Goal: Transaction & Acquisition: Purchase product/service

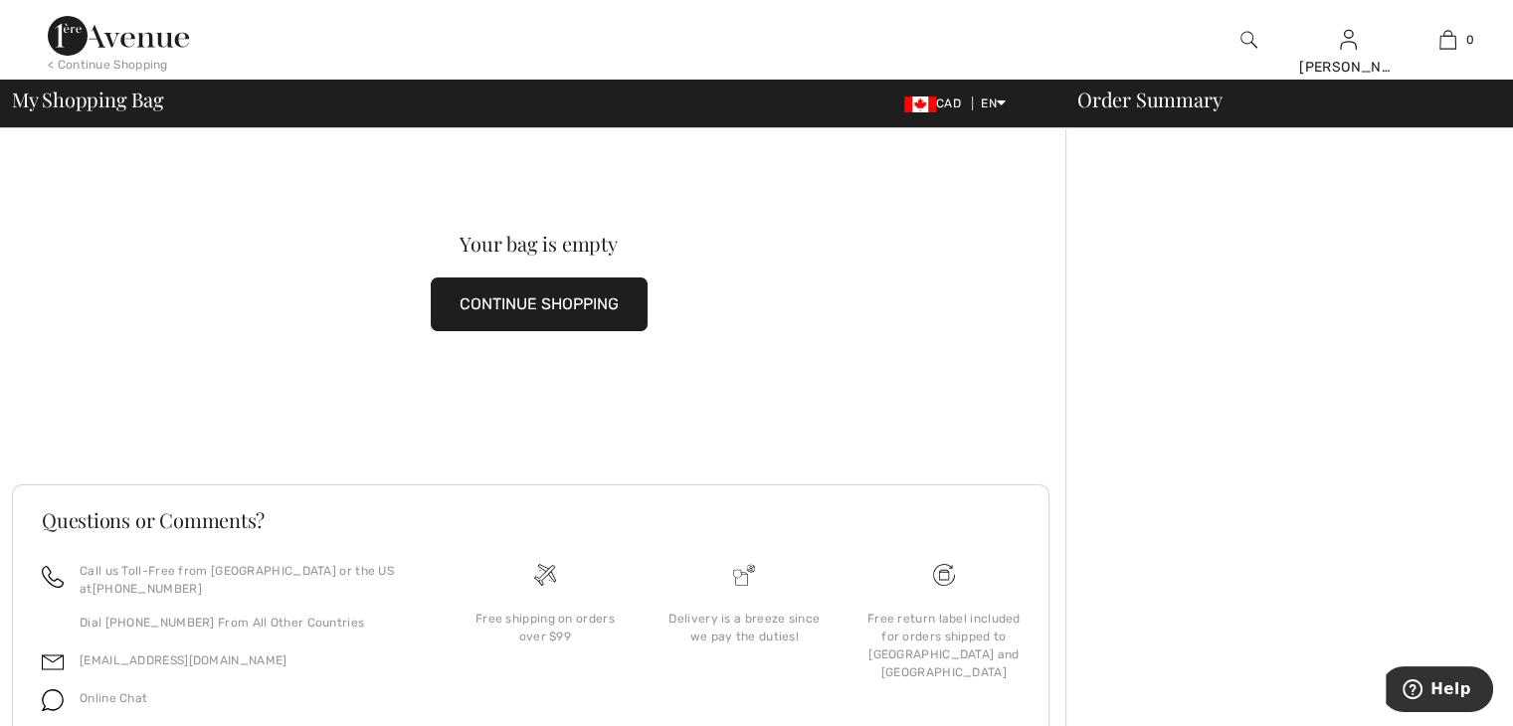
click at [625, 309] on button "CONTINUE SHOPPING" at bounding box center [539, 305] width 217 height 54
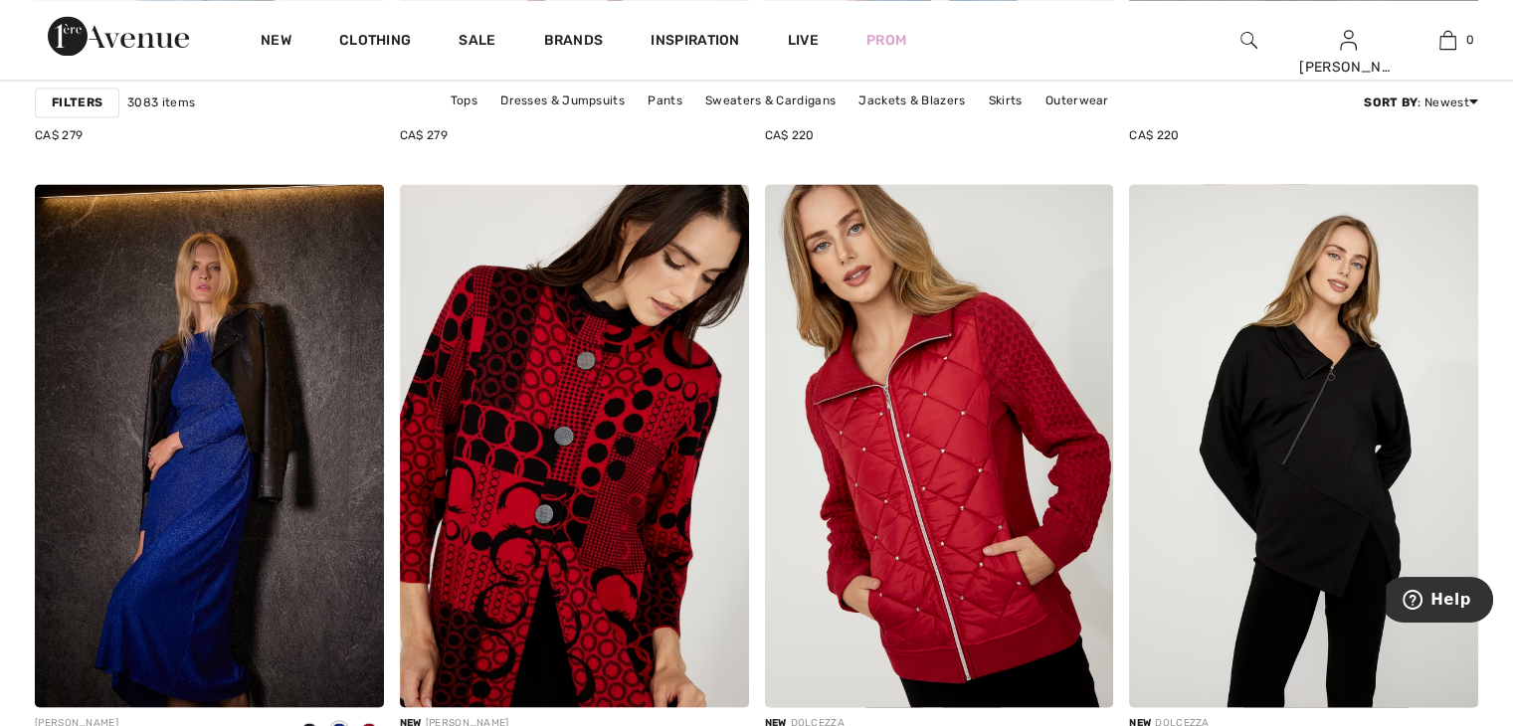
scroll to position [3482, 0]
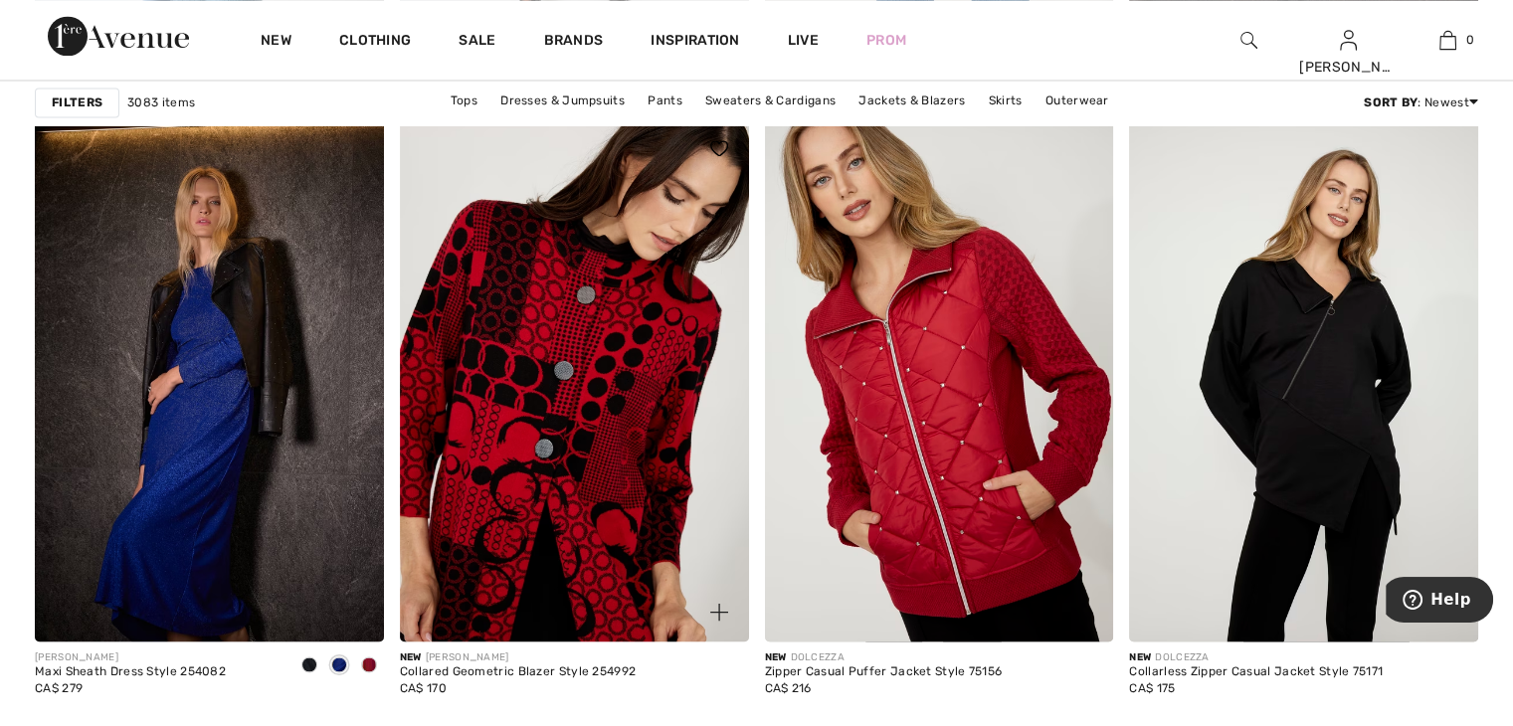
click at [589, 404] on img at bounding box center [574, 379] width 349 height 523
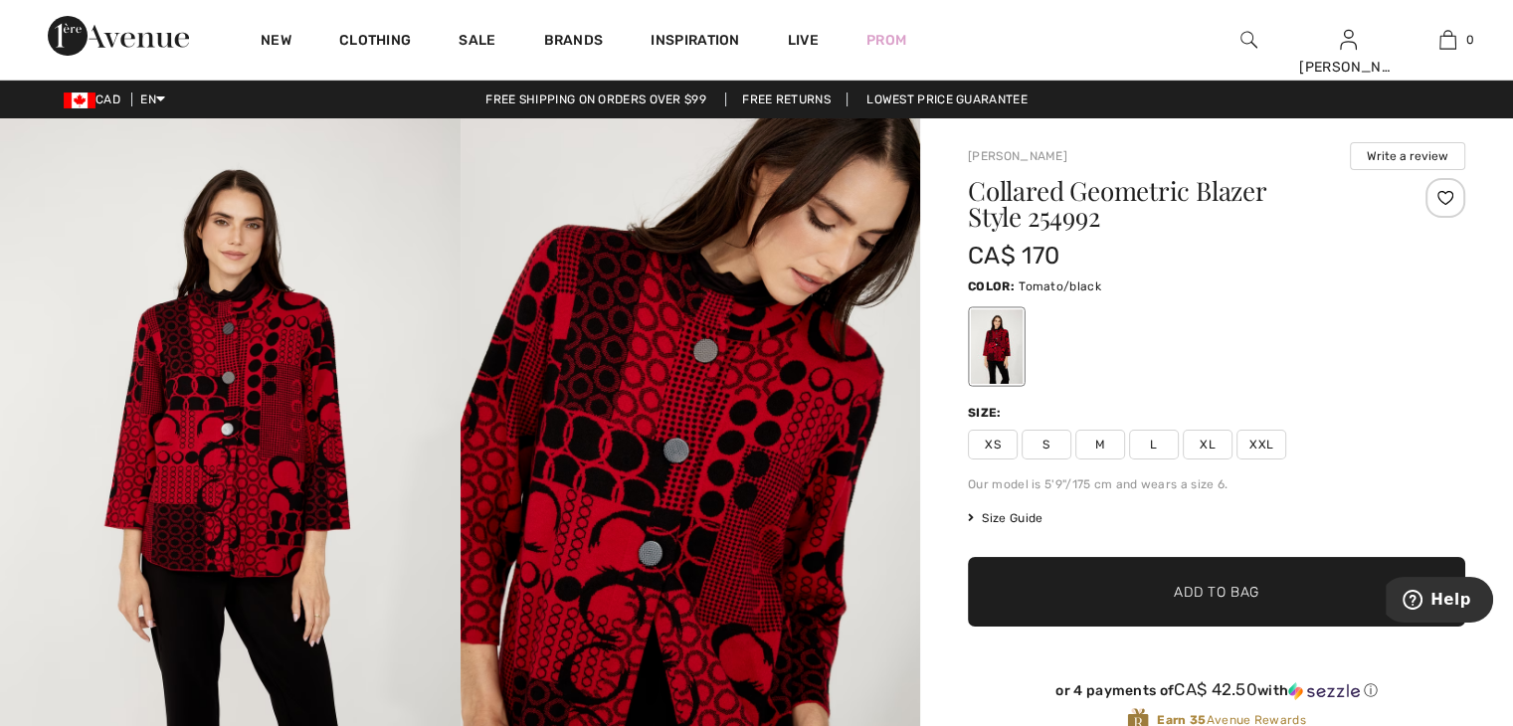
click at [1203, 442] on span "XL" at bounding box center [1208, 445] width 50 height 30
click at [1139, 599] on span "✔ Added to Bag" at bounding box center [1186, 592] width 121 height 21
click at [1255, 439] on span "XXL" at bounding box center [1262, 445] width 50 height 30
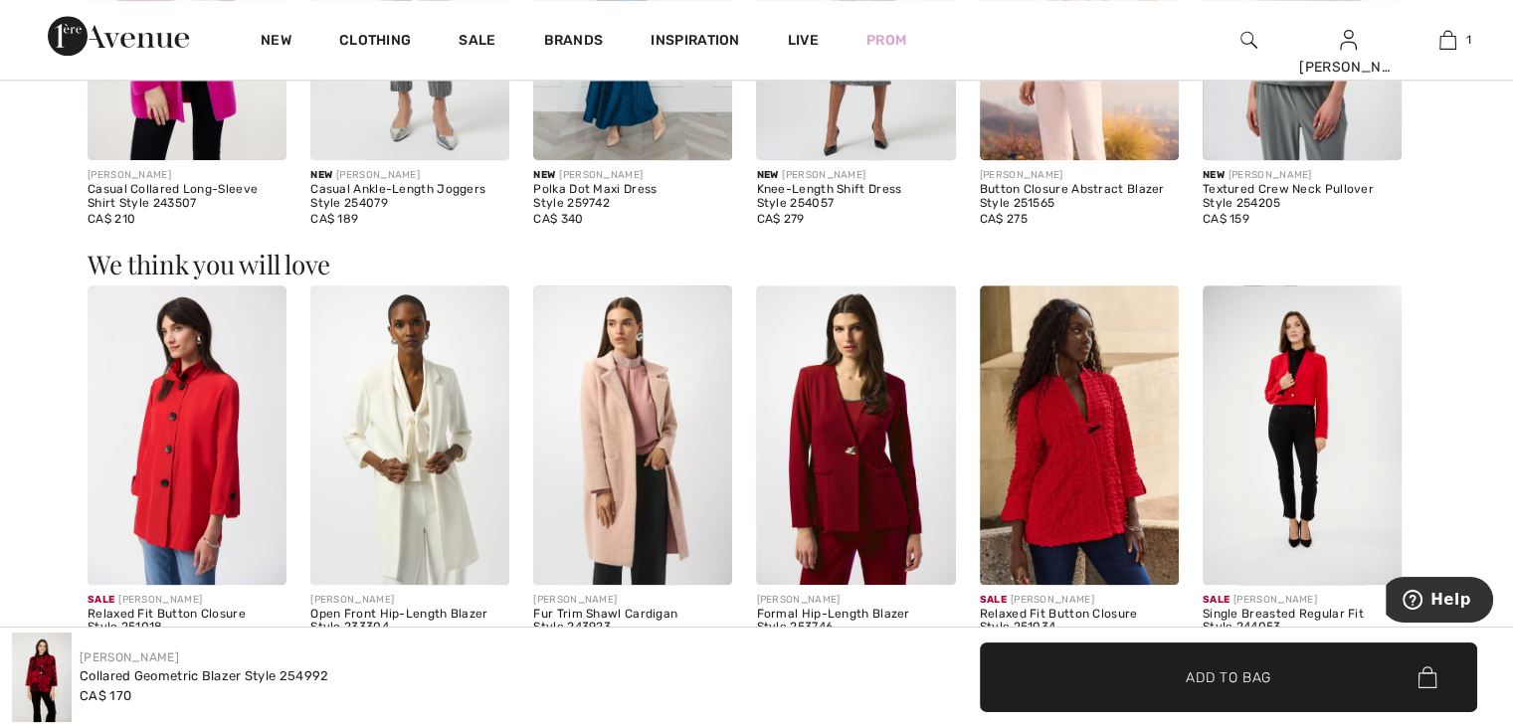
scroll to position [1990, 0]
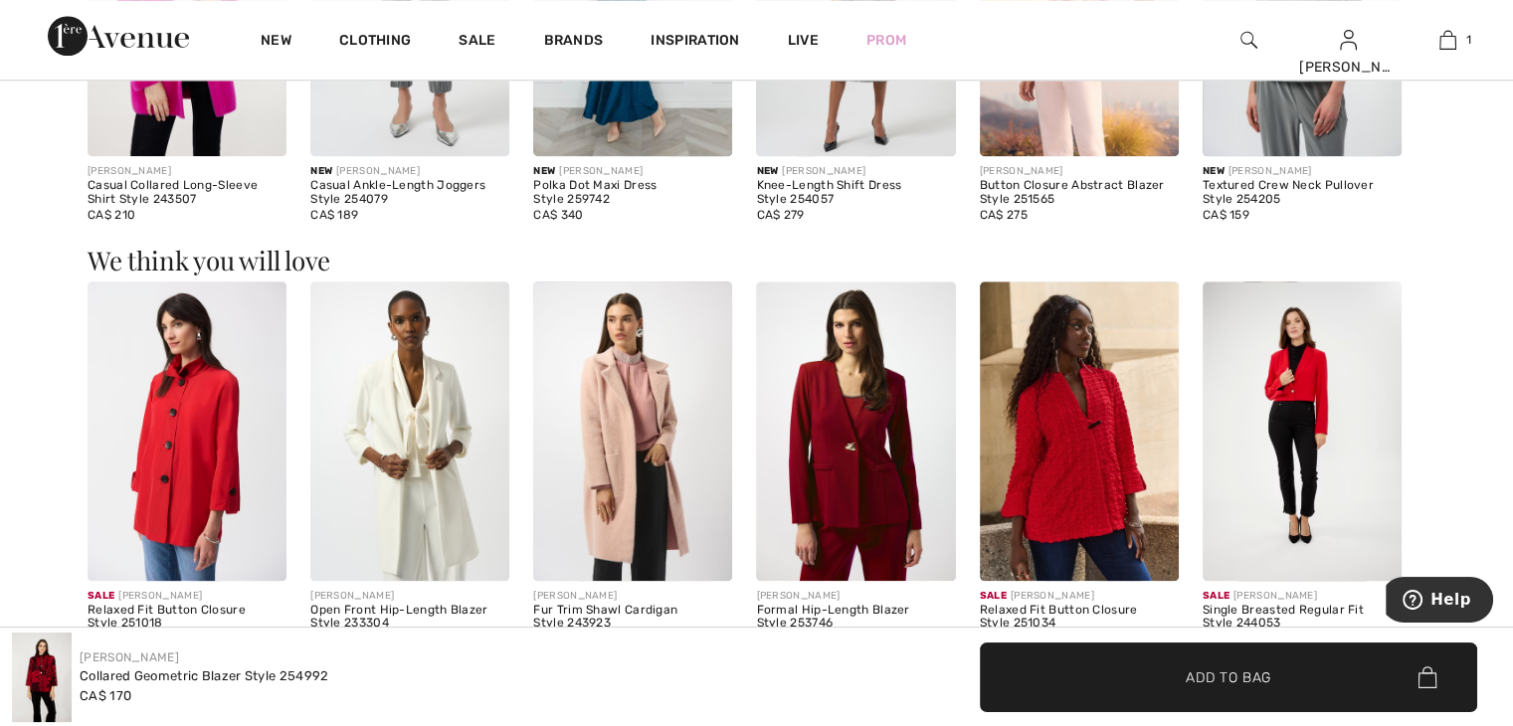
click at [202, 450] on img at bounding box center [187, 431] width 199 height 298
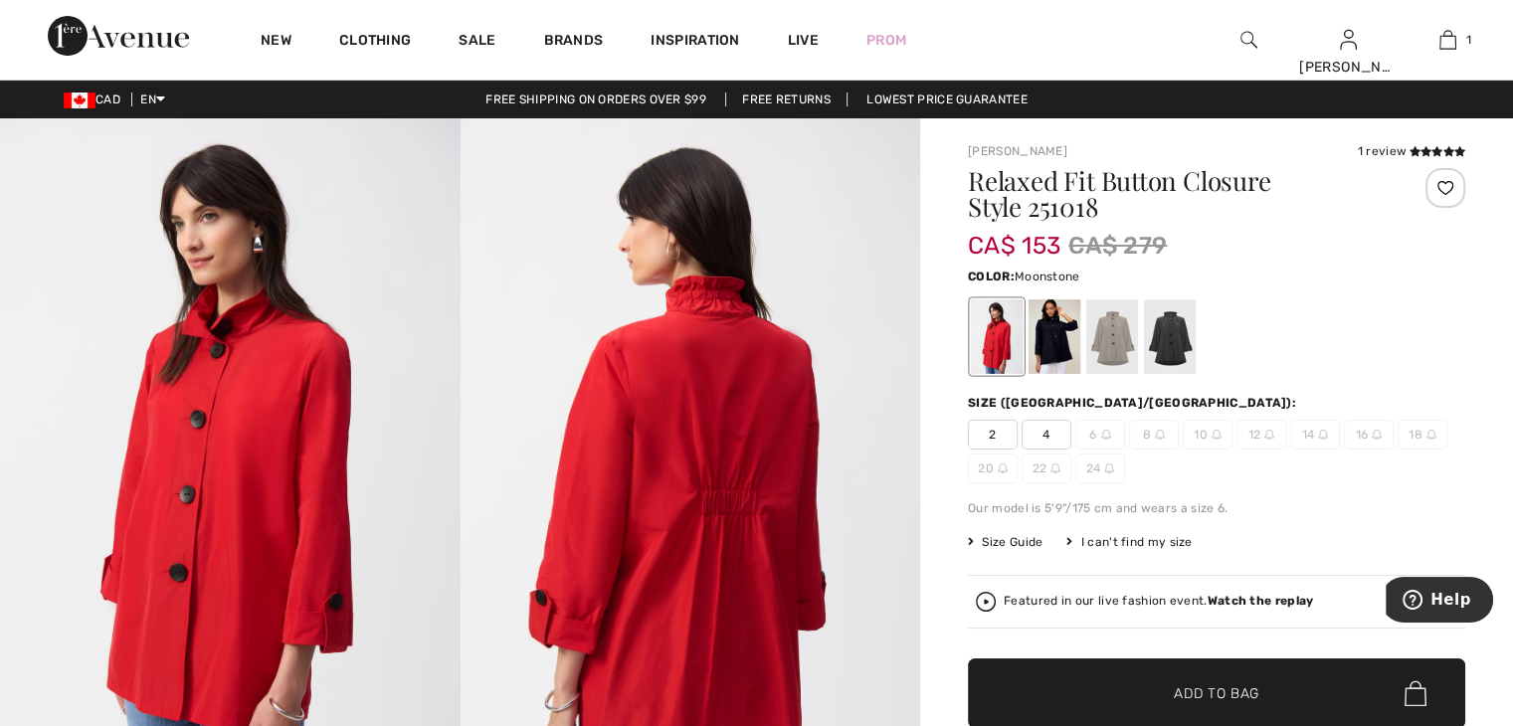
click at [1106, 348] on div at bounding box center [1112, 336] width 52 height 75
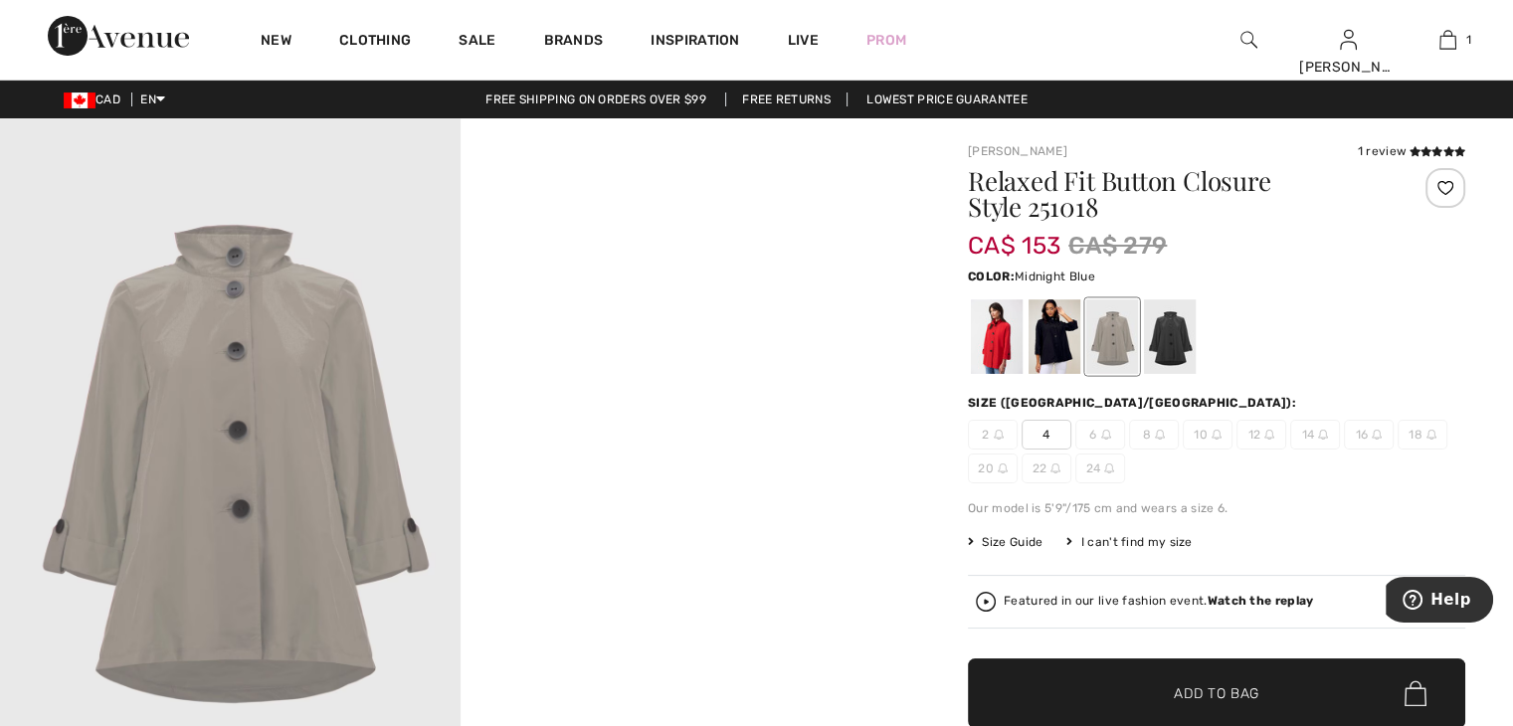
click at [1053, 349] on div at bounding box center [1055, 336] width 52 height 75
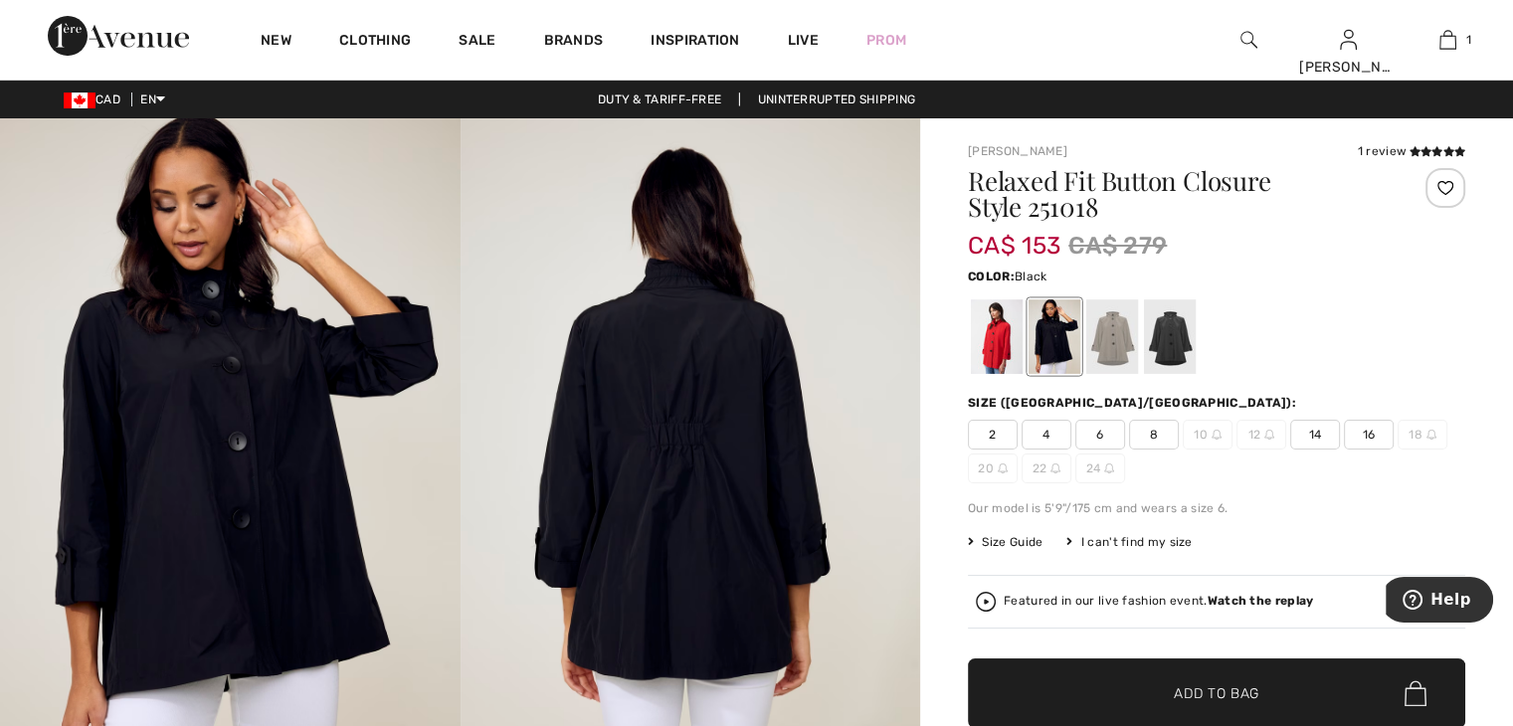
click at [1175, 339] on div at bounding box center [1170, 336] width 52 height 75
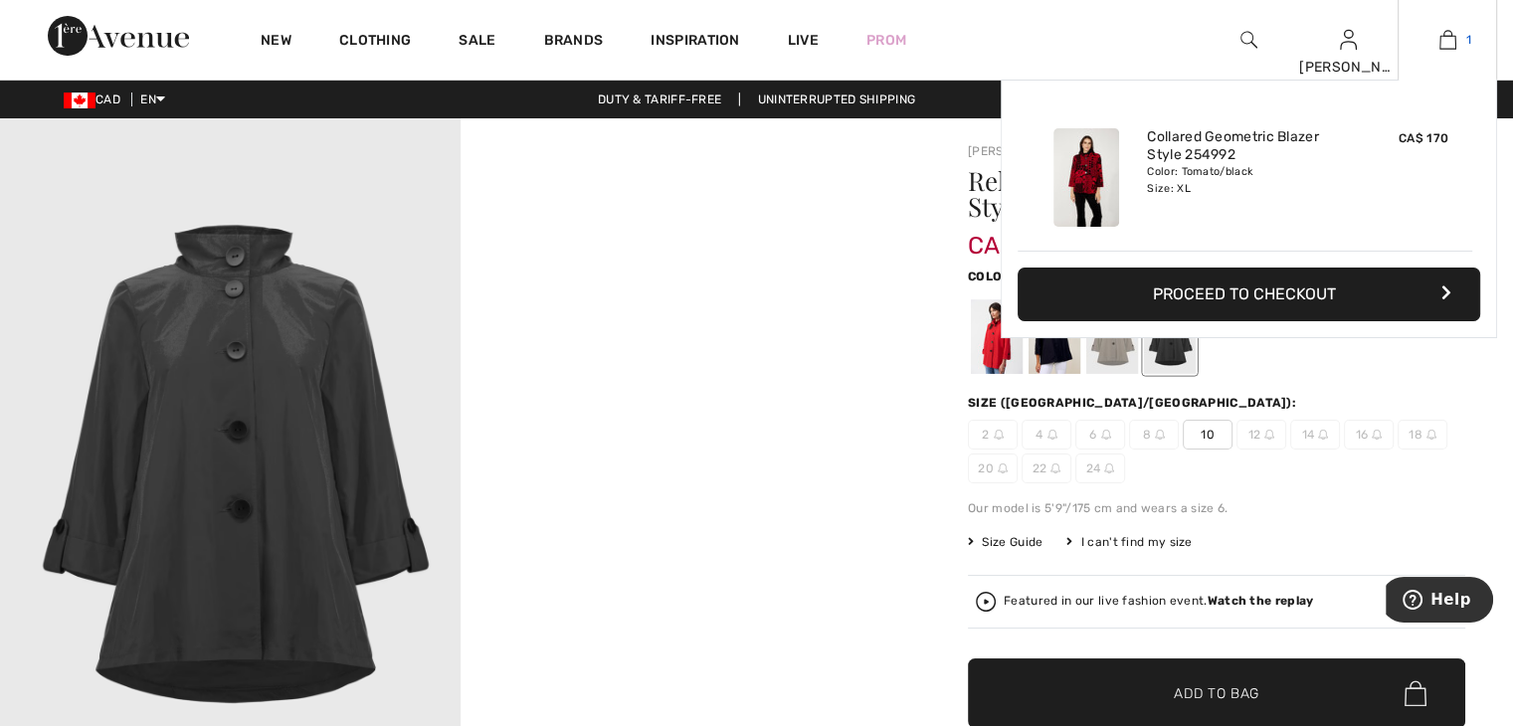
click at [1445, 34] on img at bounding box center [1448, 40] width 17 height 24
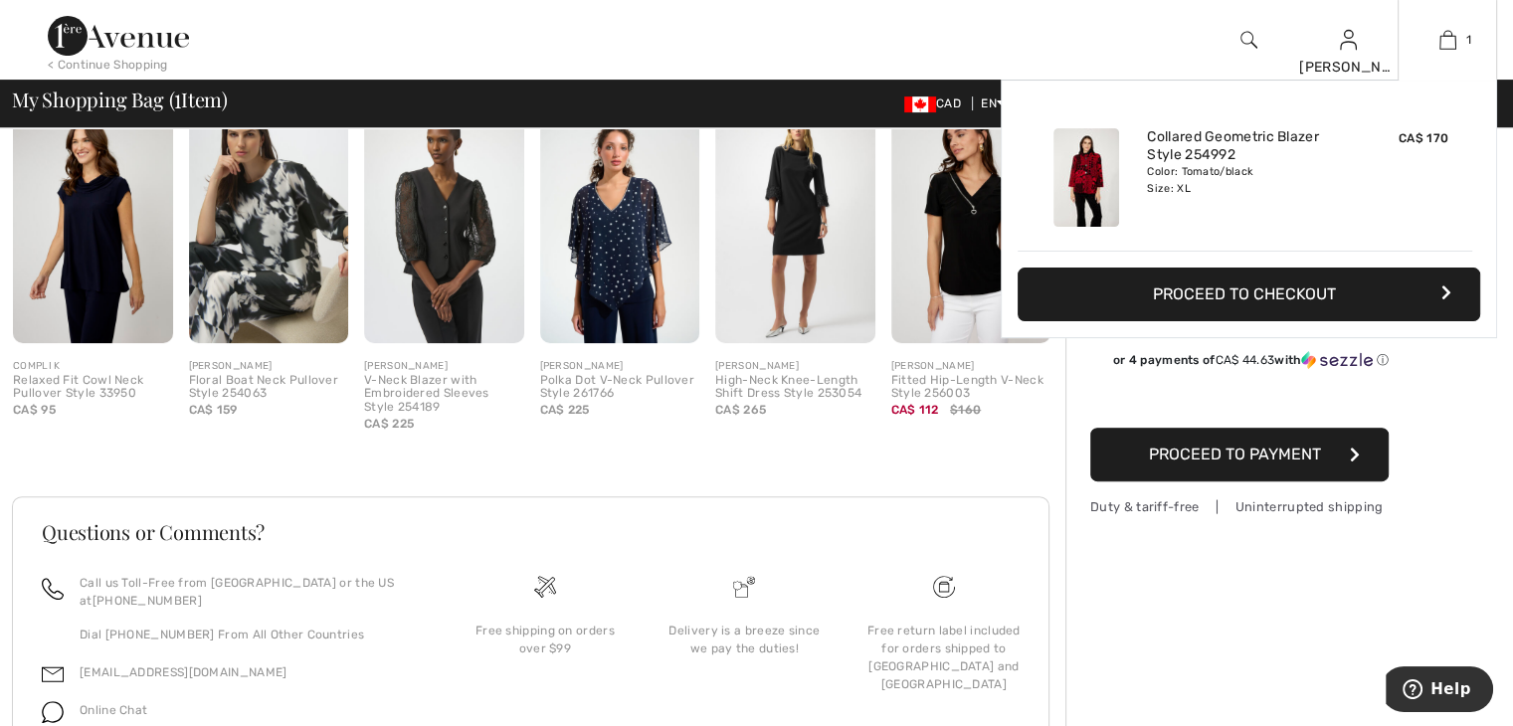
scroll to position [667, 0]
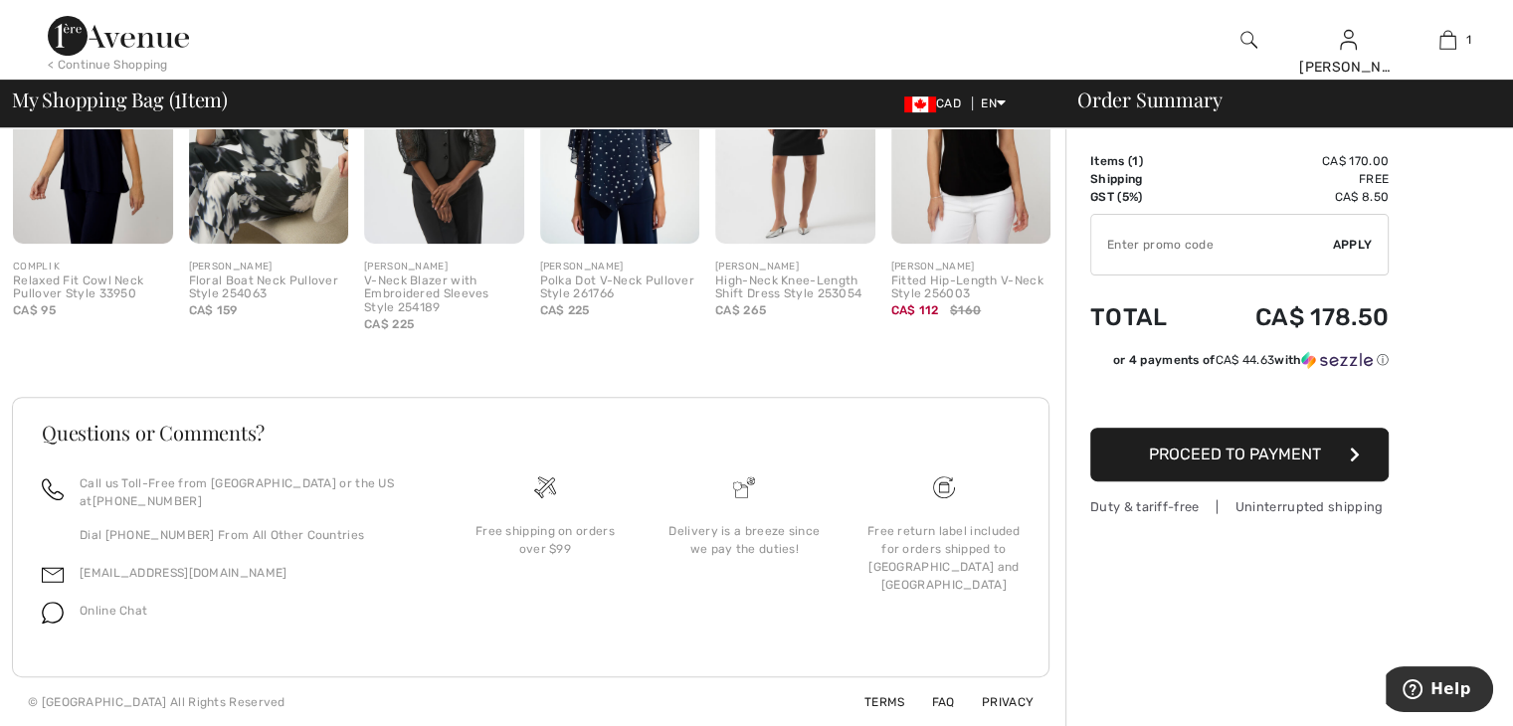
click at [1178, 450] on span "Proceed to Payment" at bounding box center [1235, 454] width 172 height 19
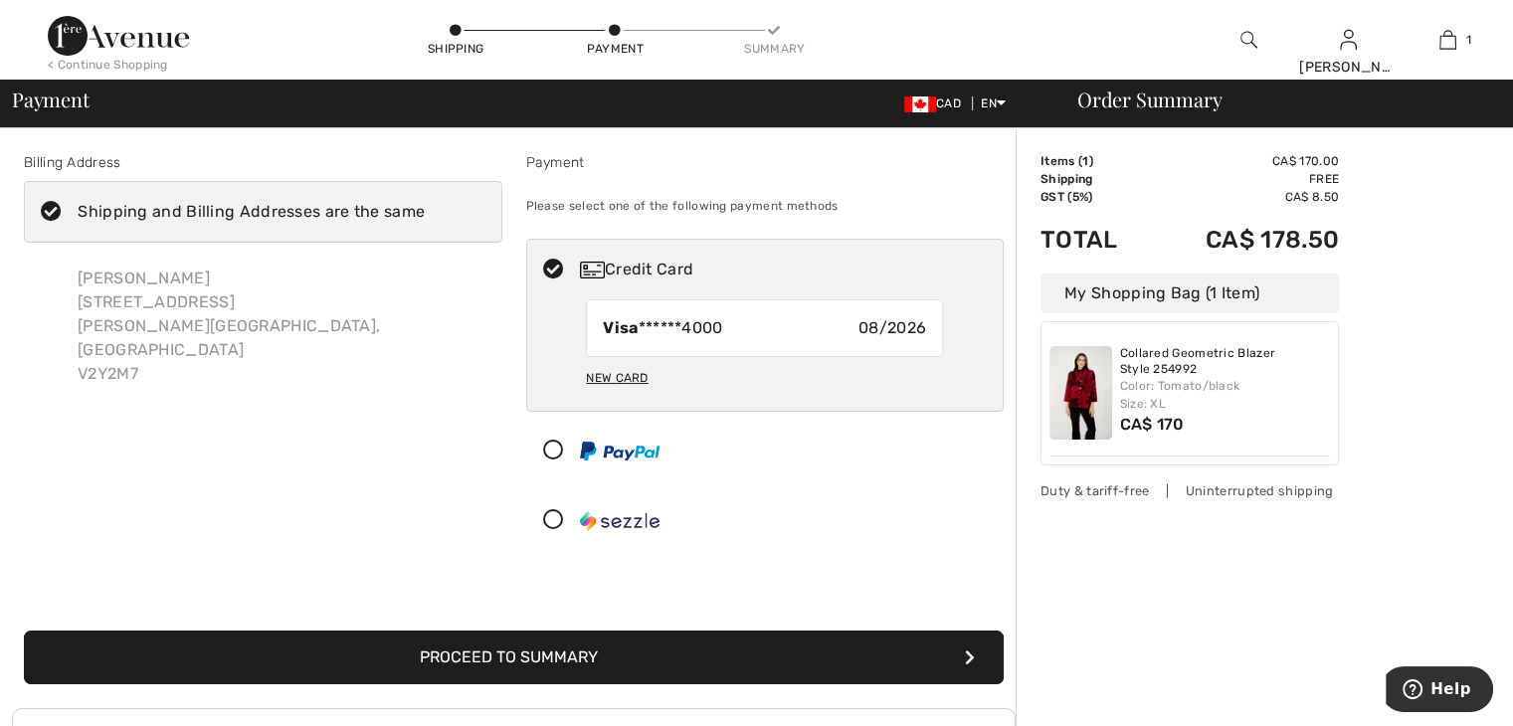
click at [1067, 307] on div "My Shopping Bag (1 Item)" at bounding box center [1190, 294] width 298 height 40
click at [1062, 359] on img at bounding box center [1081, 393] width 63 height 94
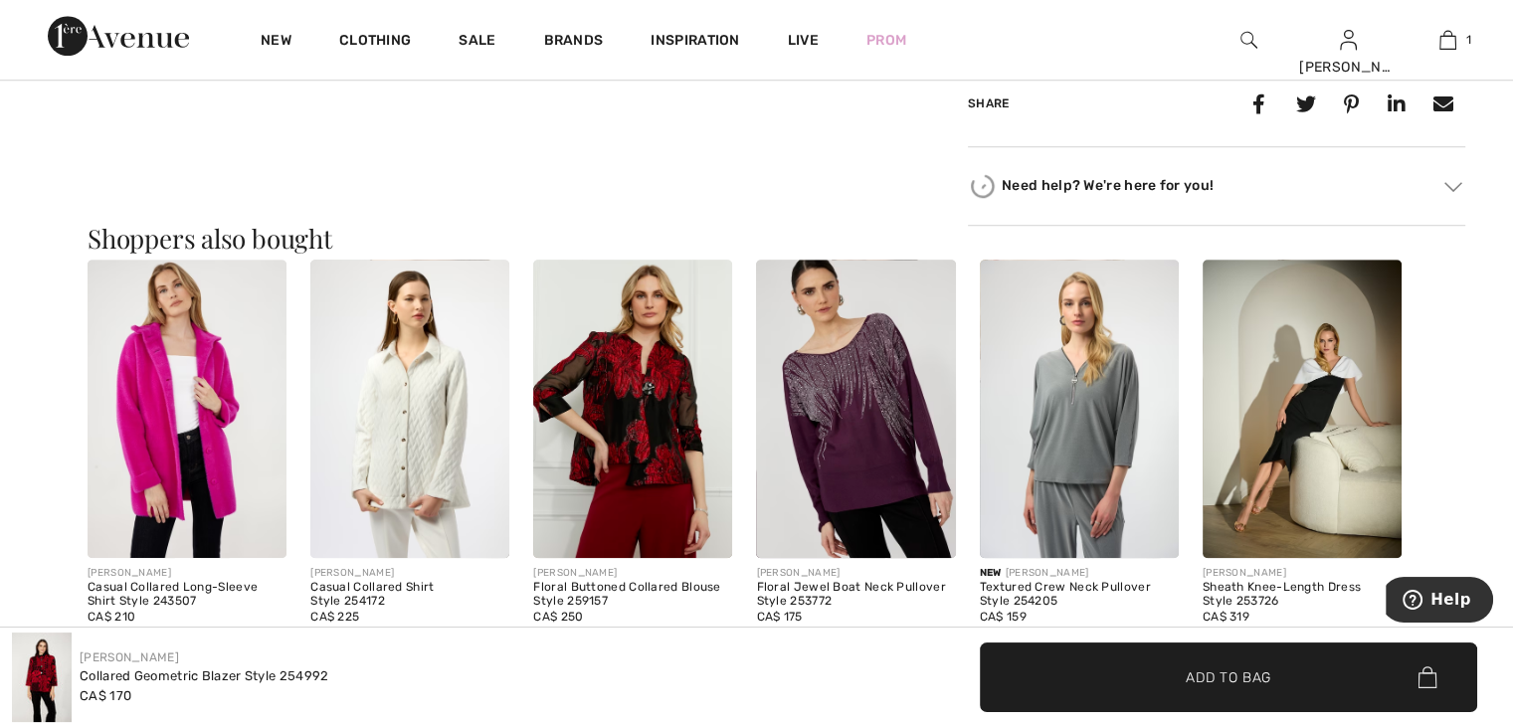
scroll to position [1592, 0]
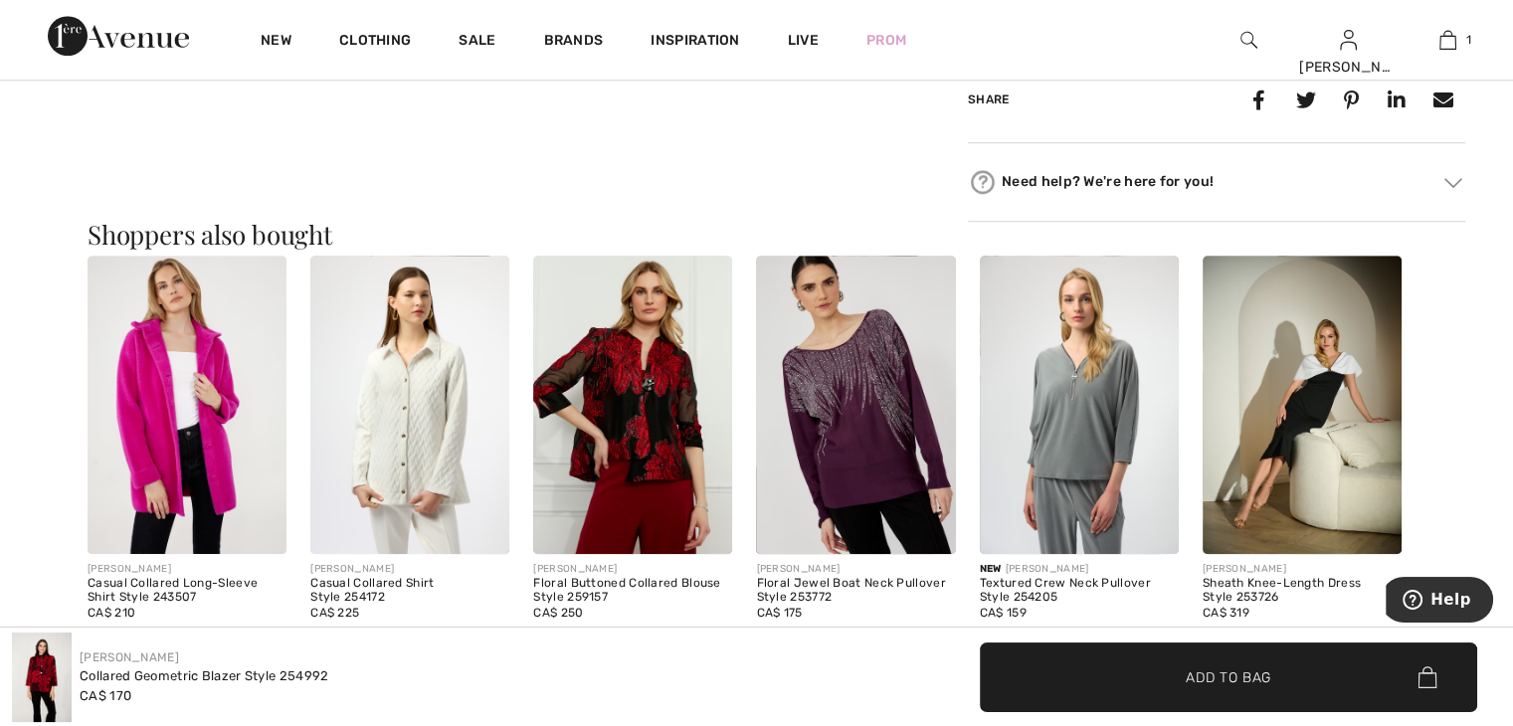
click at [629, 413] on img at bounding box center [632, 405] width 199 height 298
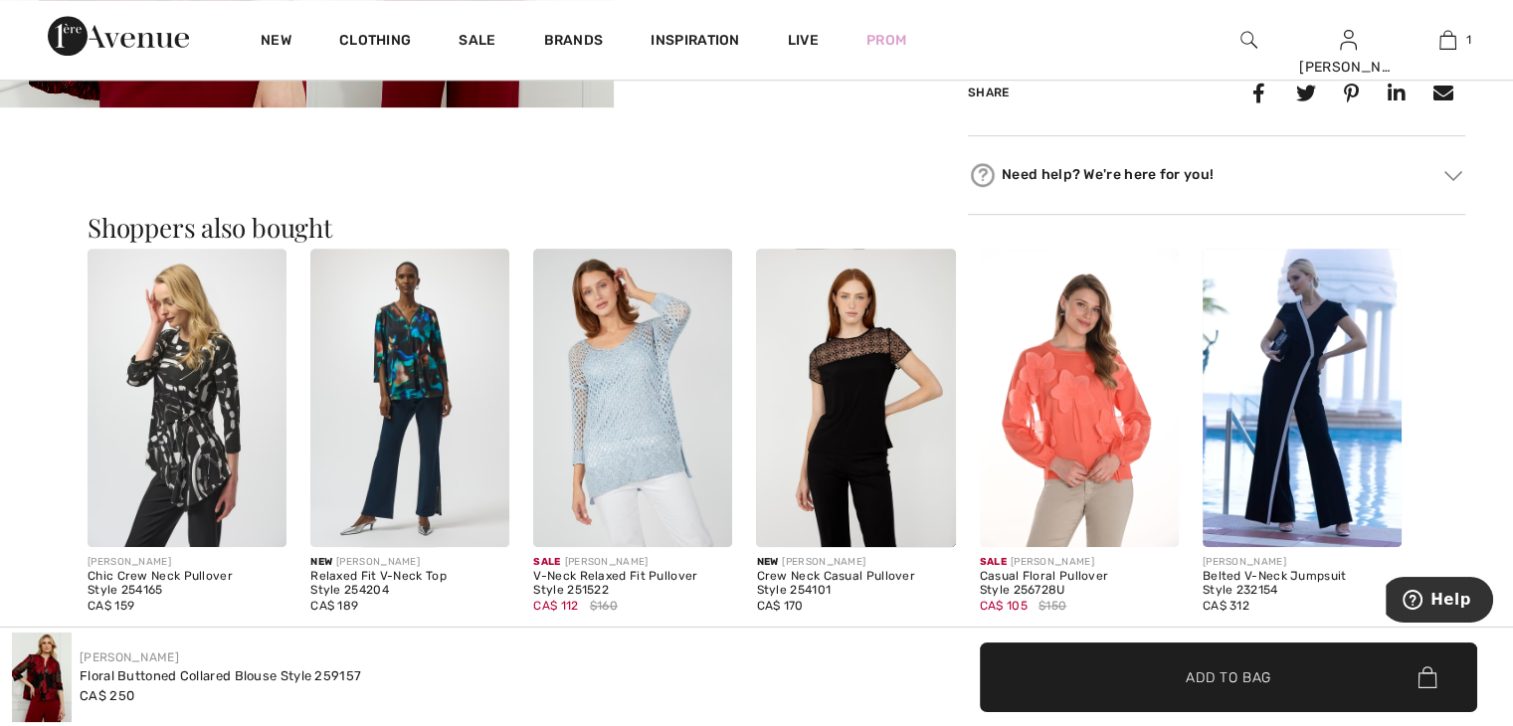
scroll to position [1194, 0]
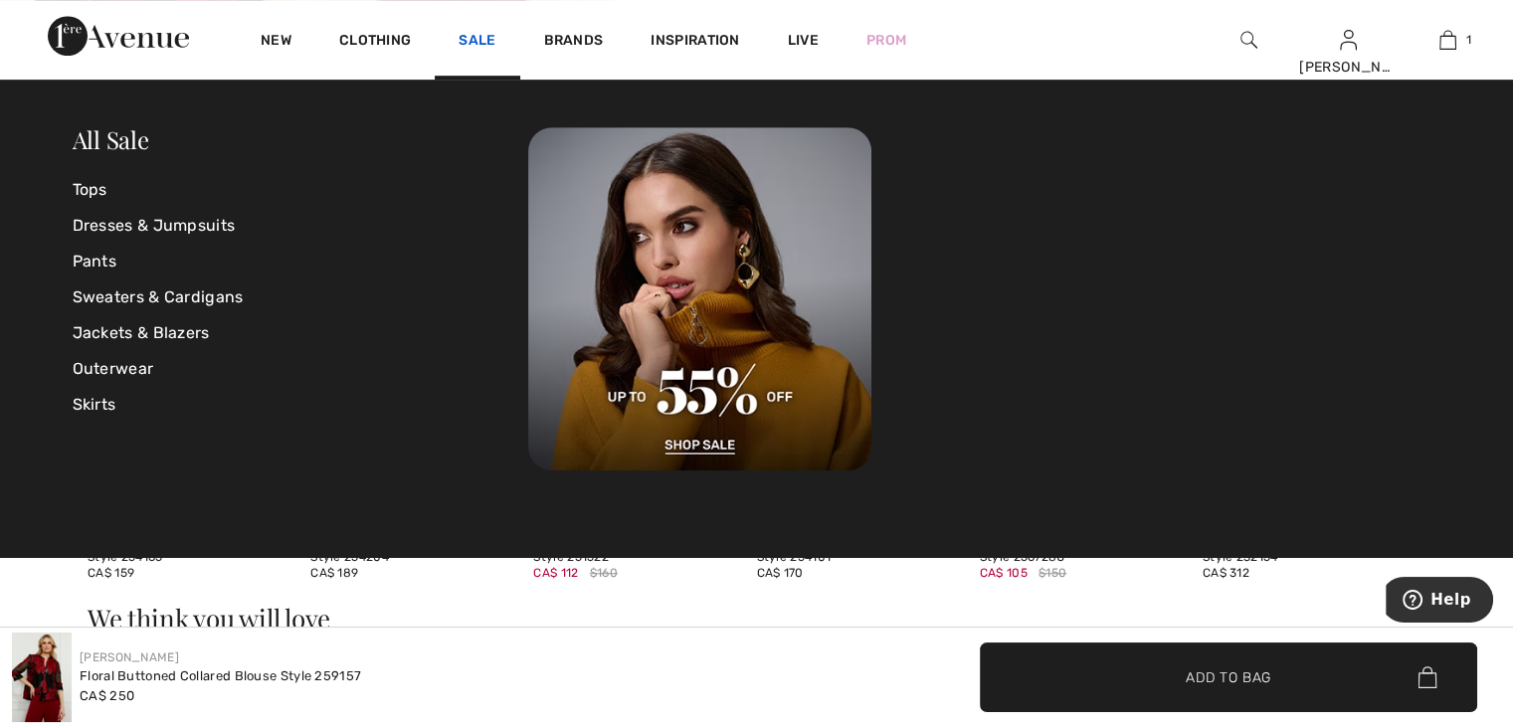
click at [472, 38] on link "Sale" at bounding box center [477, 42] width 37 height 21
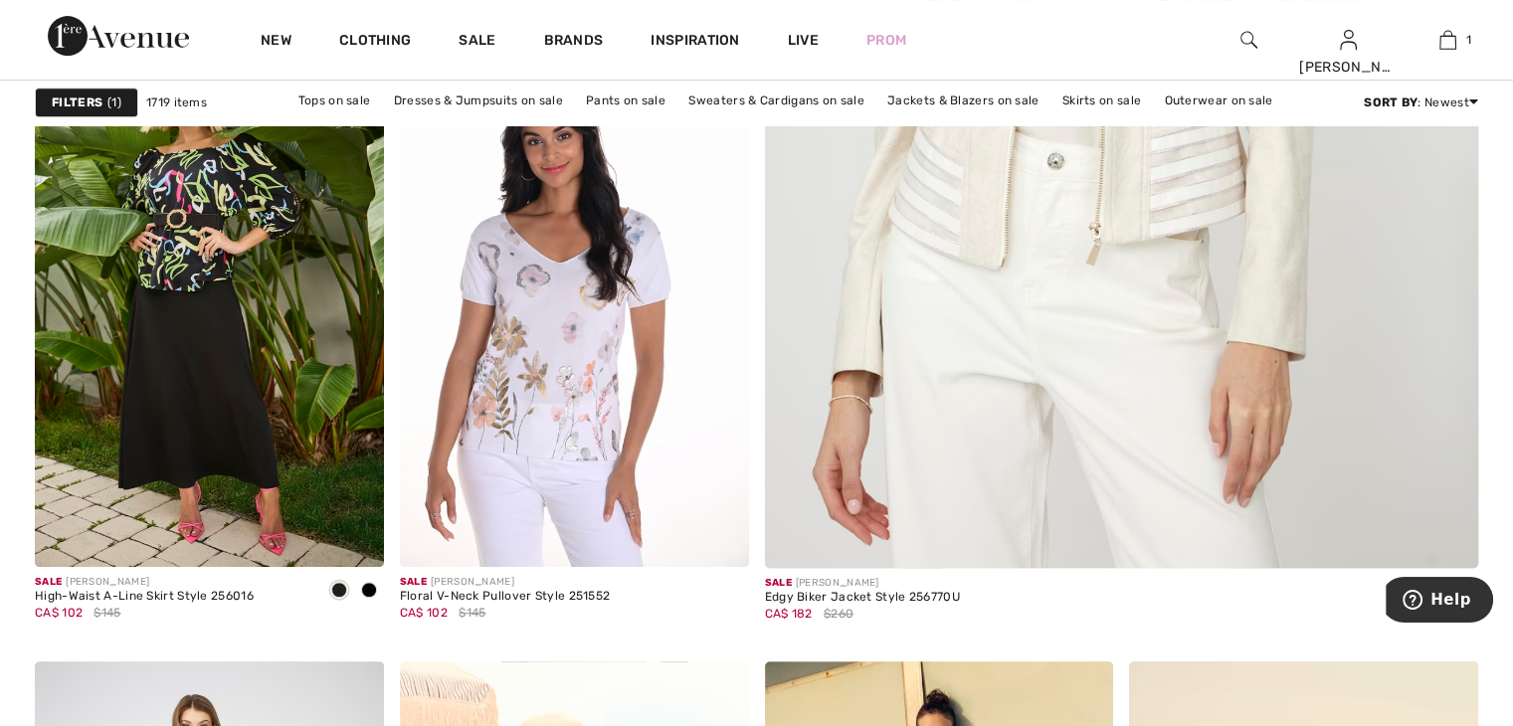
scroll to position [895, 0]
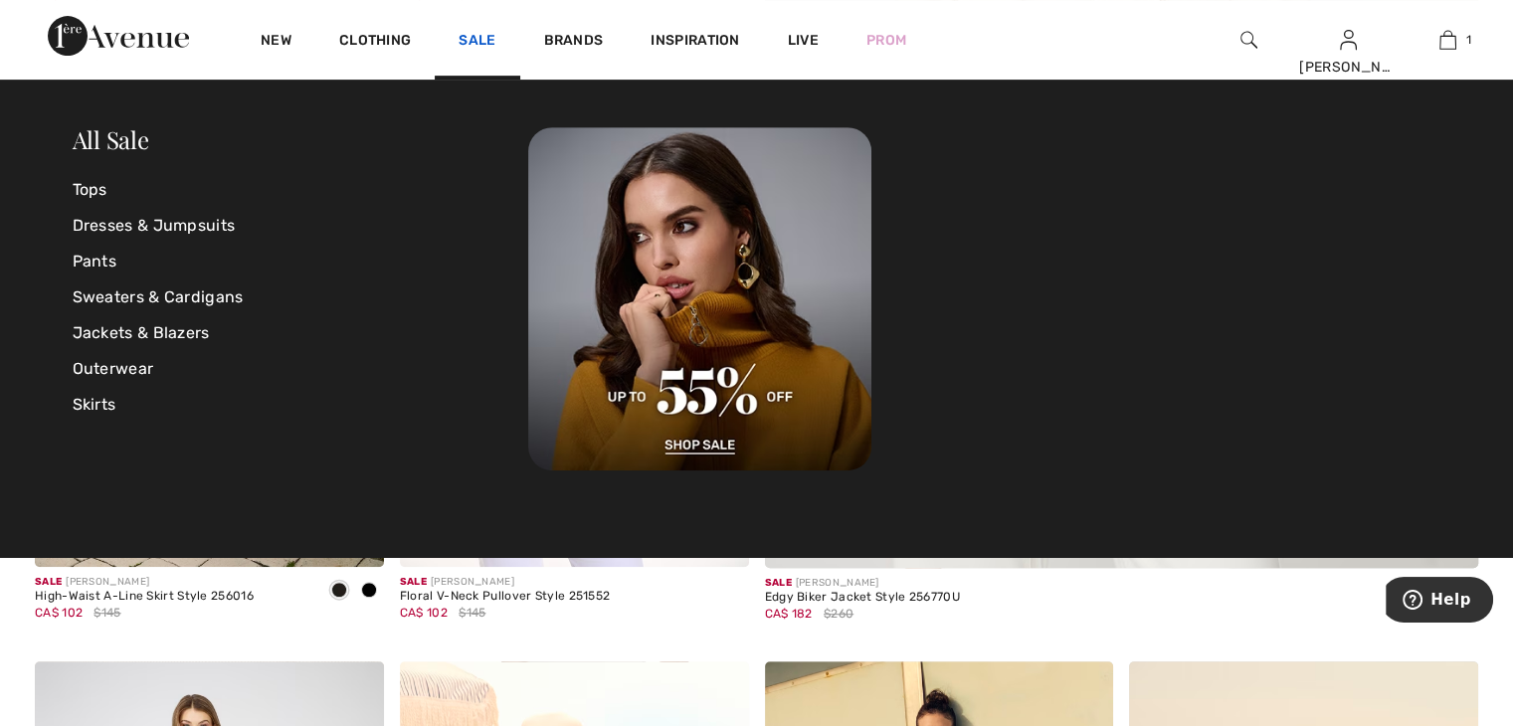
click at [473, 32] on link "Sale" at bounding box center [477, 42] width 37 height 21
click at [111, 260] on link "Pants" at bounding box center [301, 262] width 457 height 36
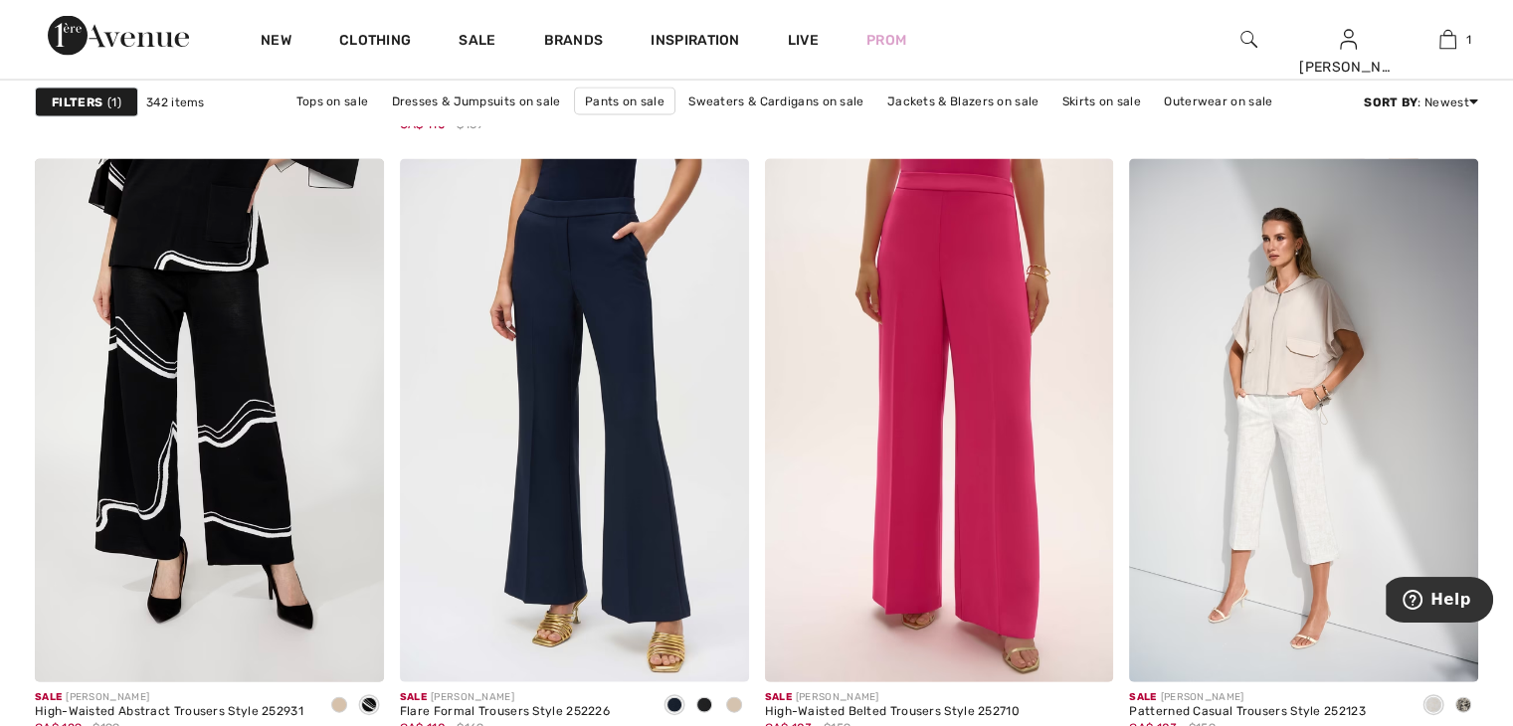
scroll to position [4179, 0]
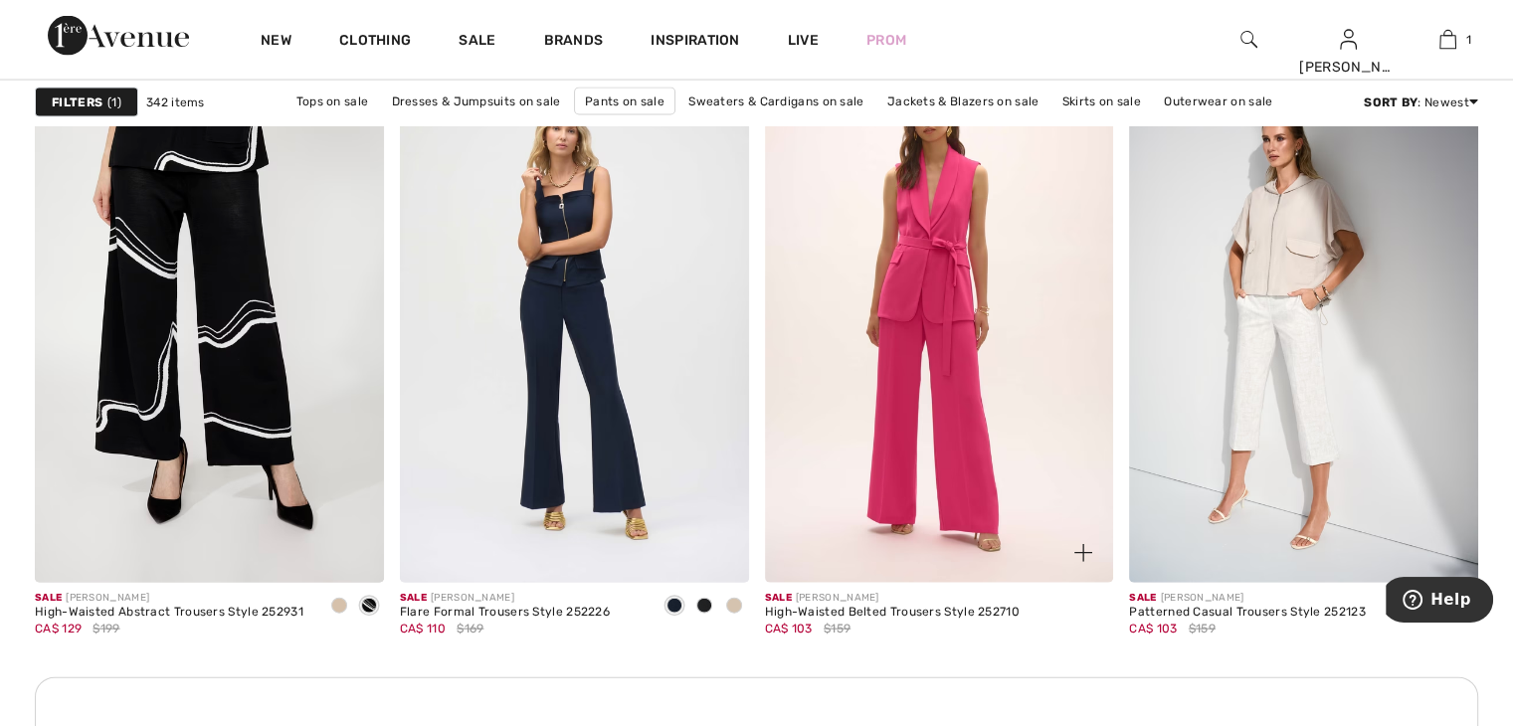
click at [926, 280] on img at bounding box center [939, 321] width 349 height 523
click at [942, 345] on img at bounding box center [939, 321] width 349 height 523
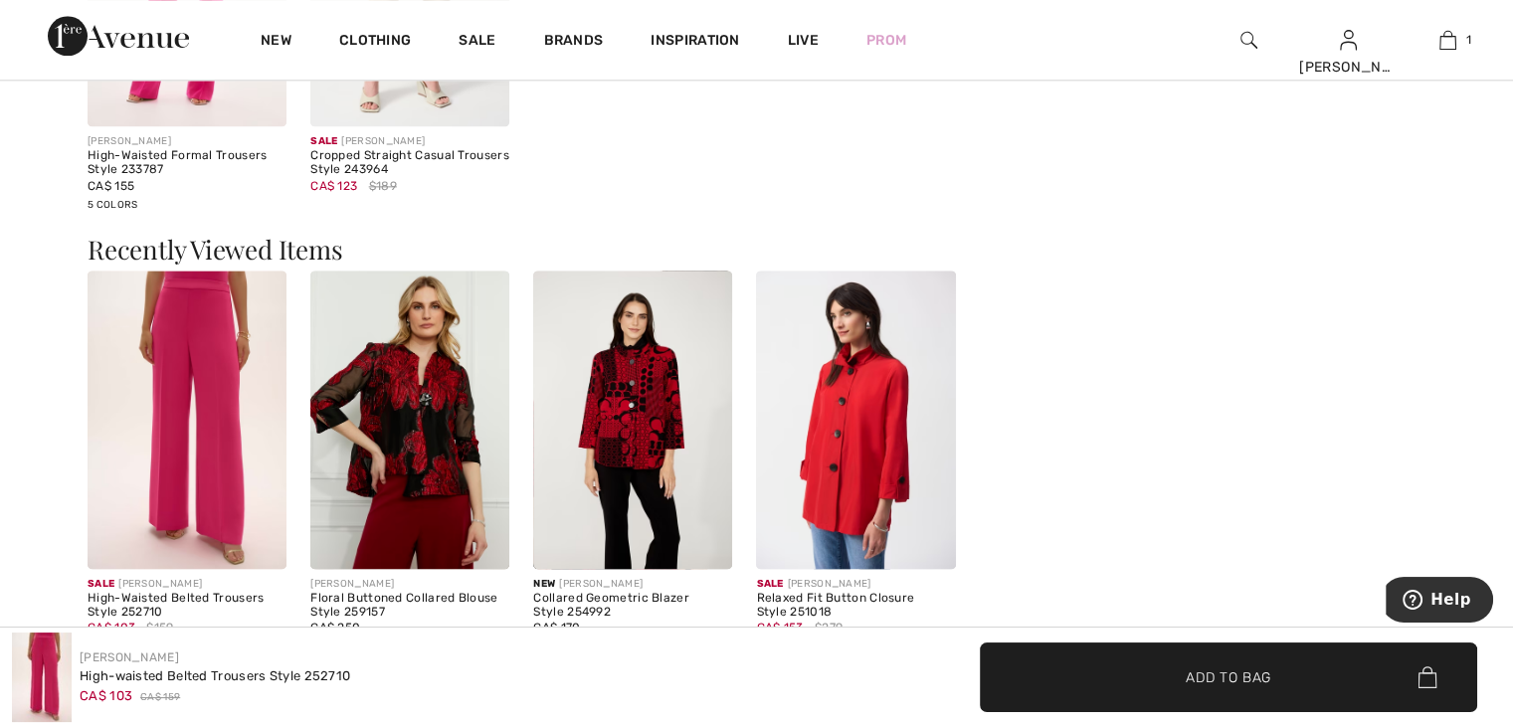
scroll to position [2686, 0]
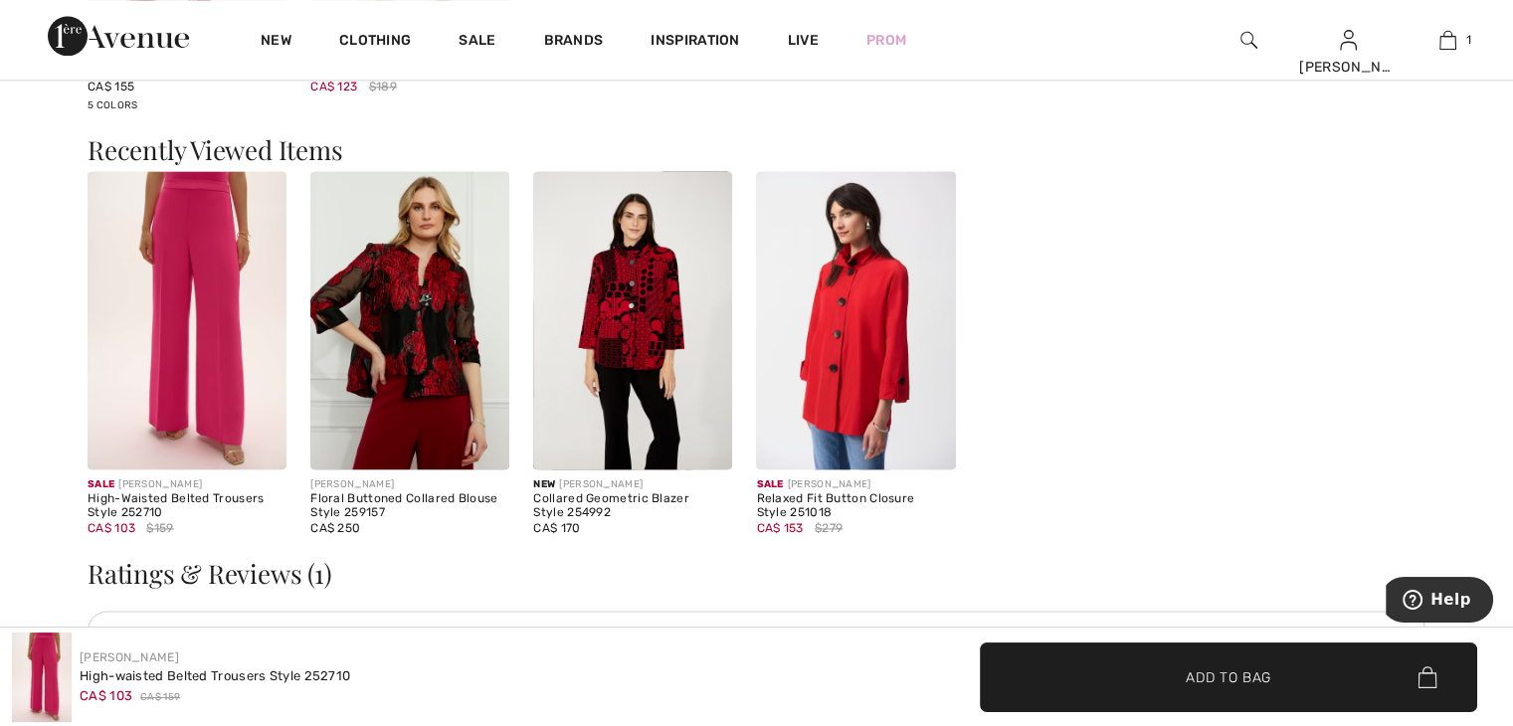
click at [854, 385] on img at bounding box center [855, 320] width 199 height 298
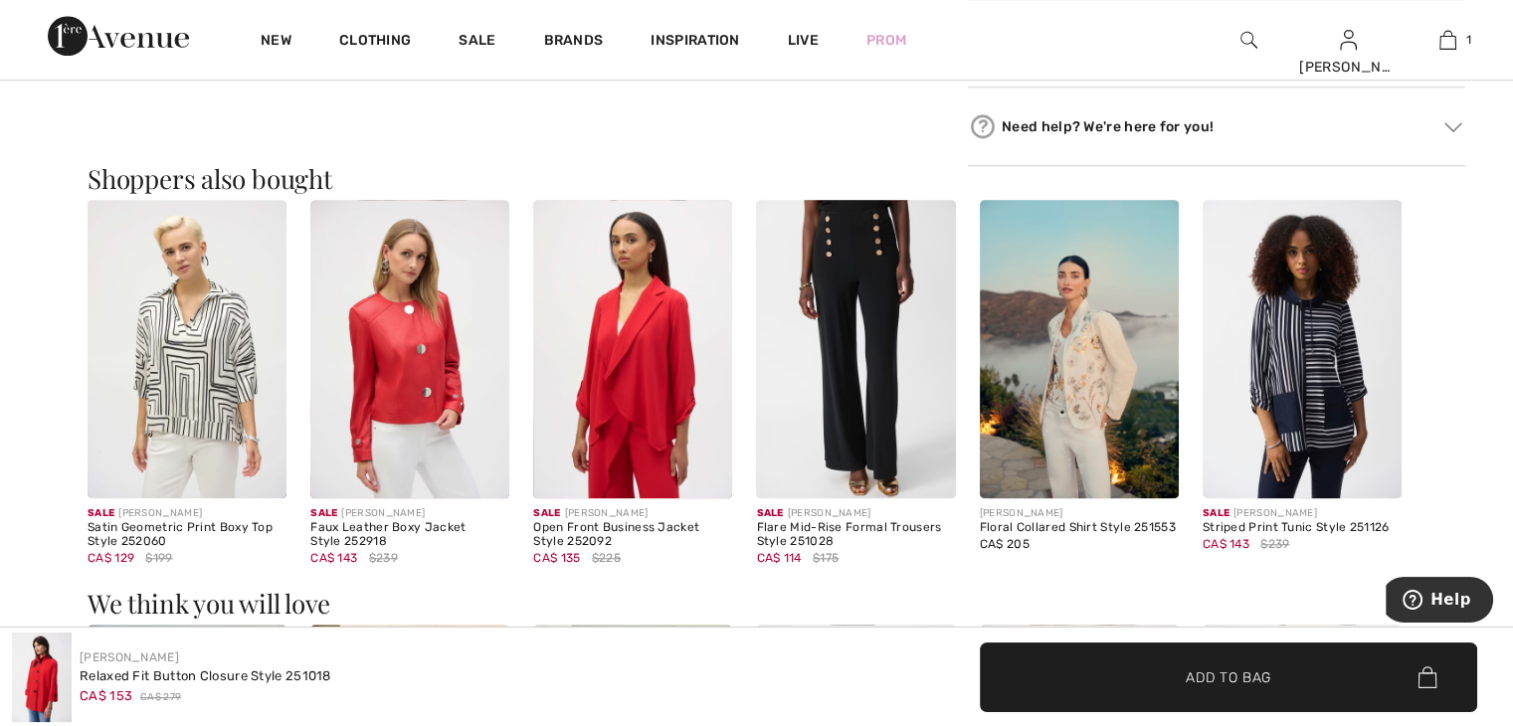
scroll to position [1791, 0]
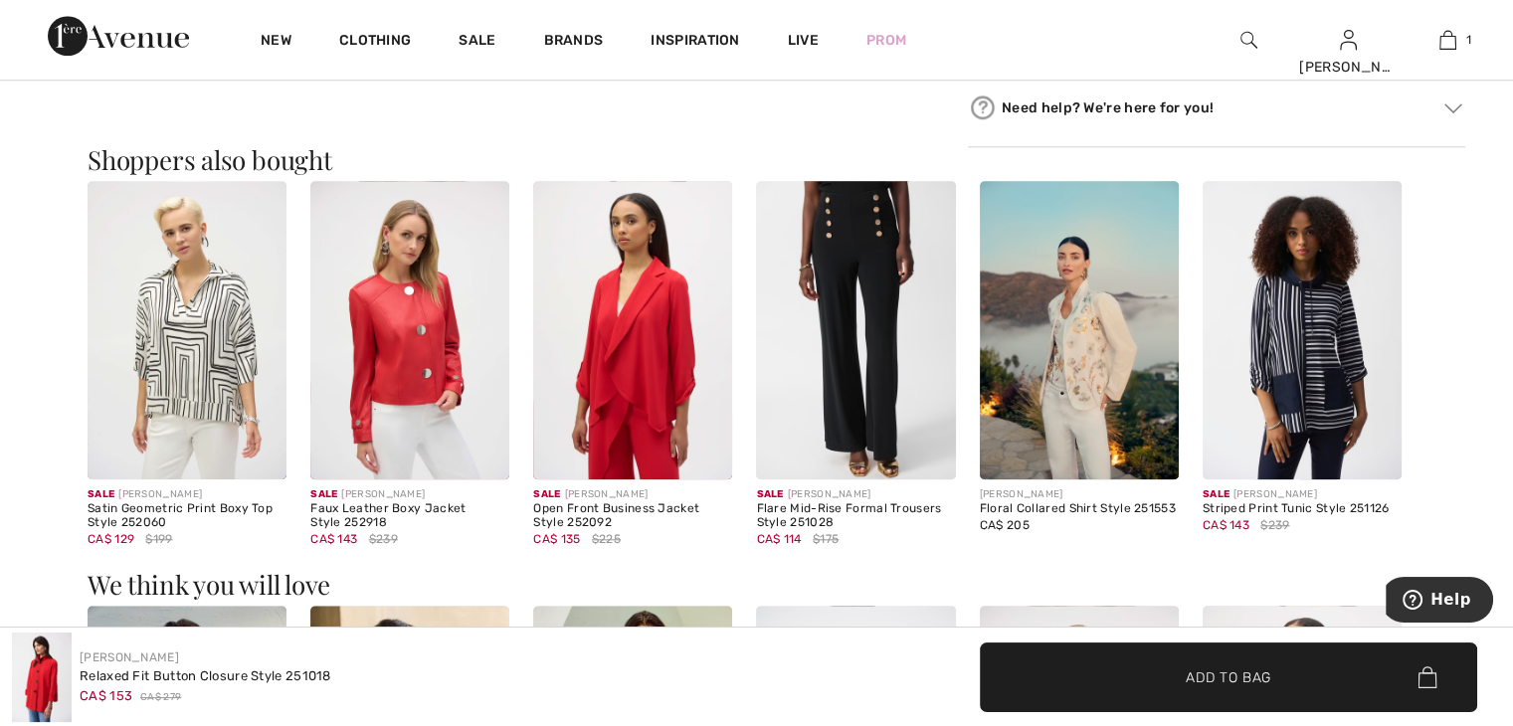
click at [643, 399] on img at bounding box center [632, 330] width 199 height 298
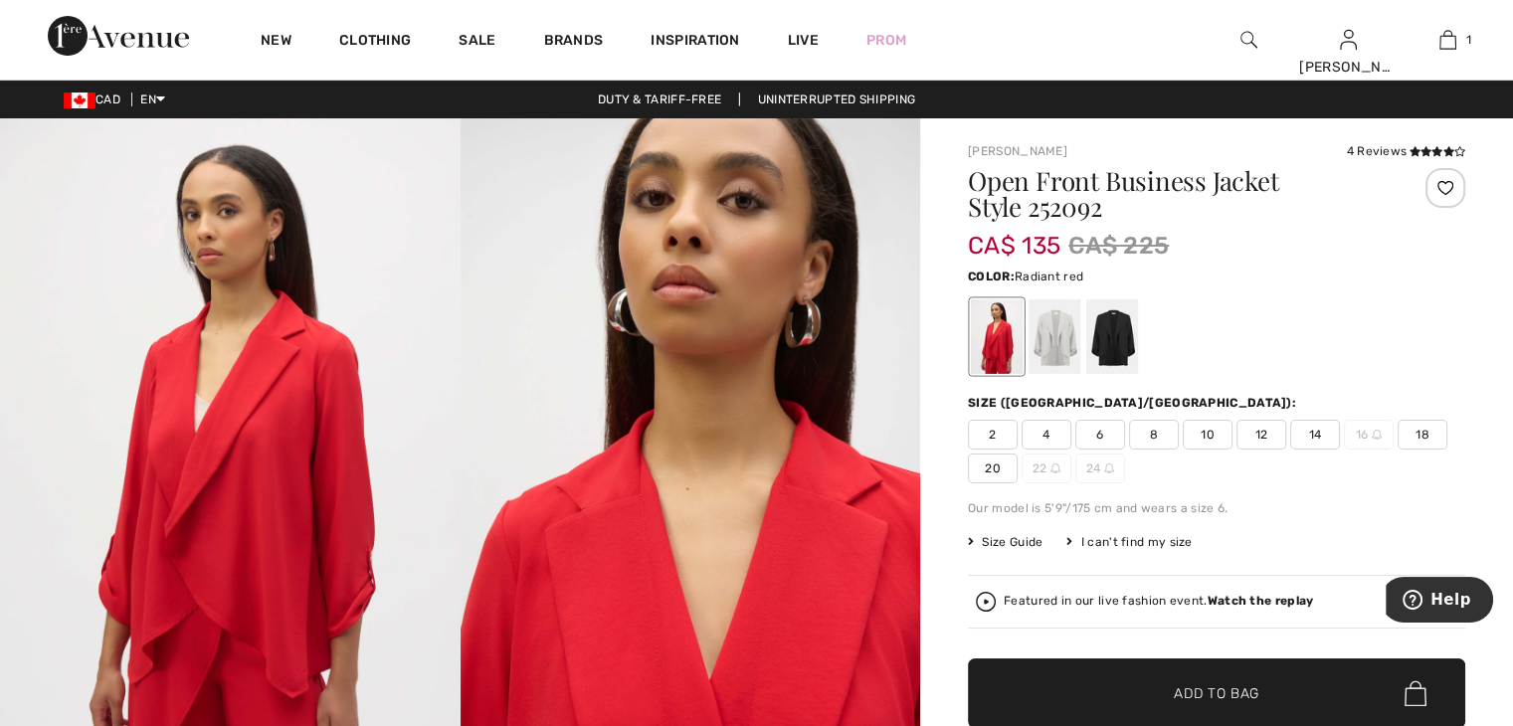
click at [998, 356] on div at bounding box center [997, 336] width 52 height 75
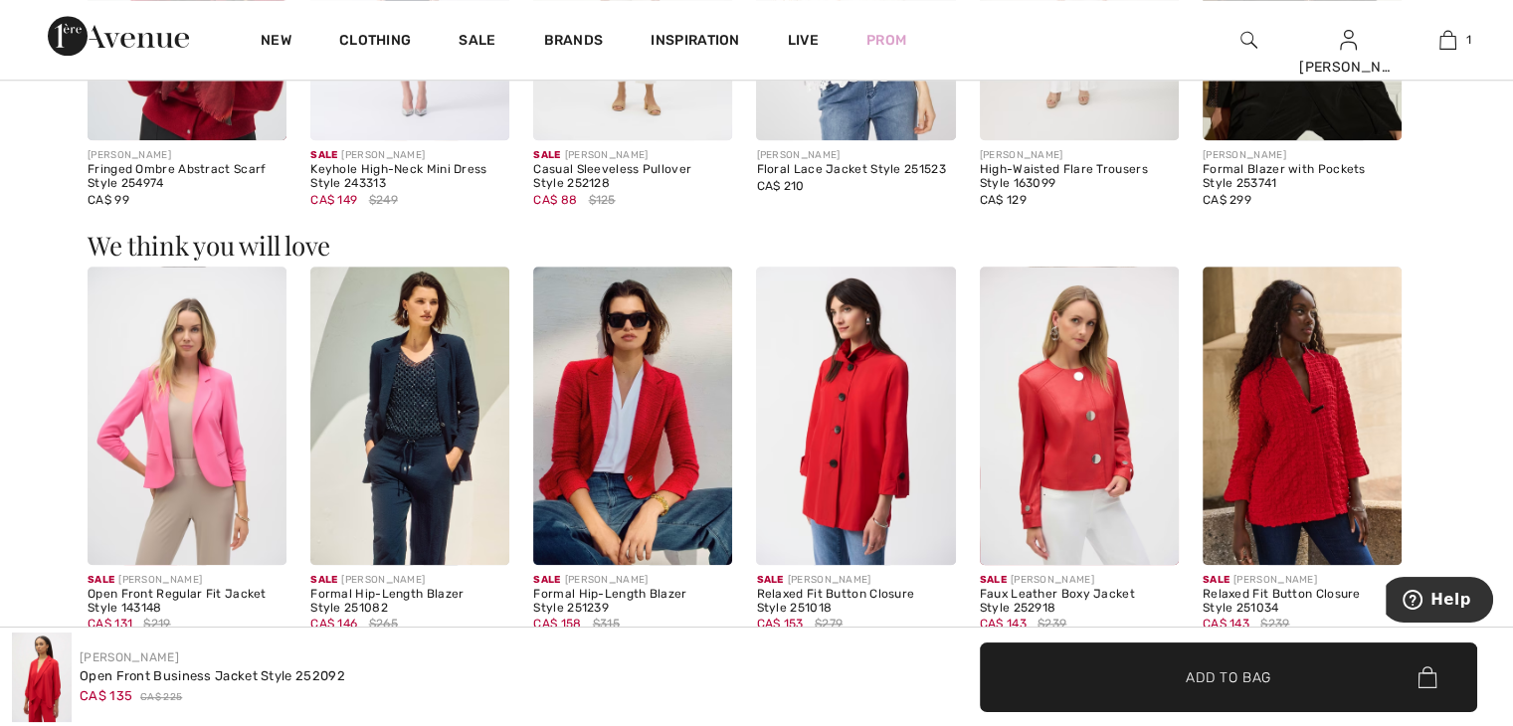
scroll to position [1990, 0]
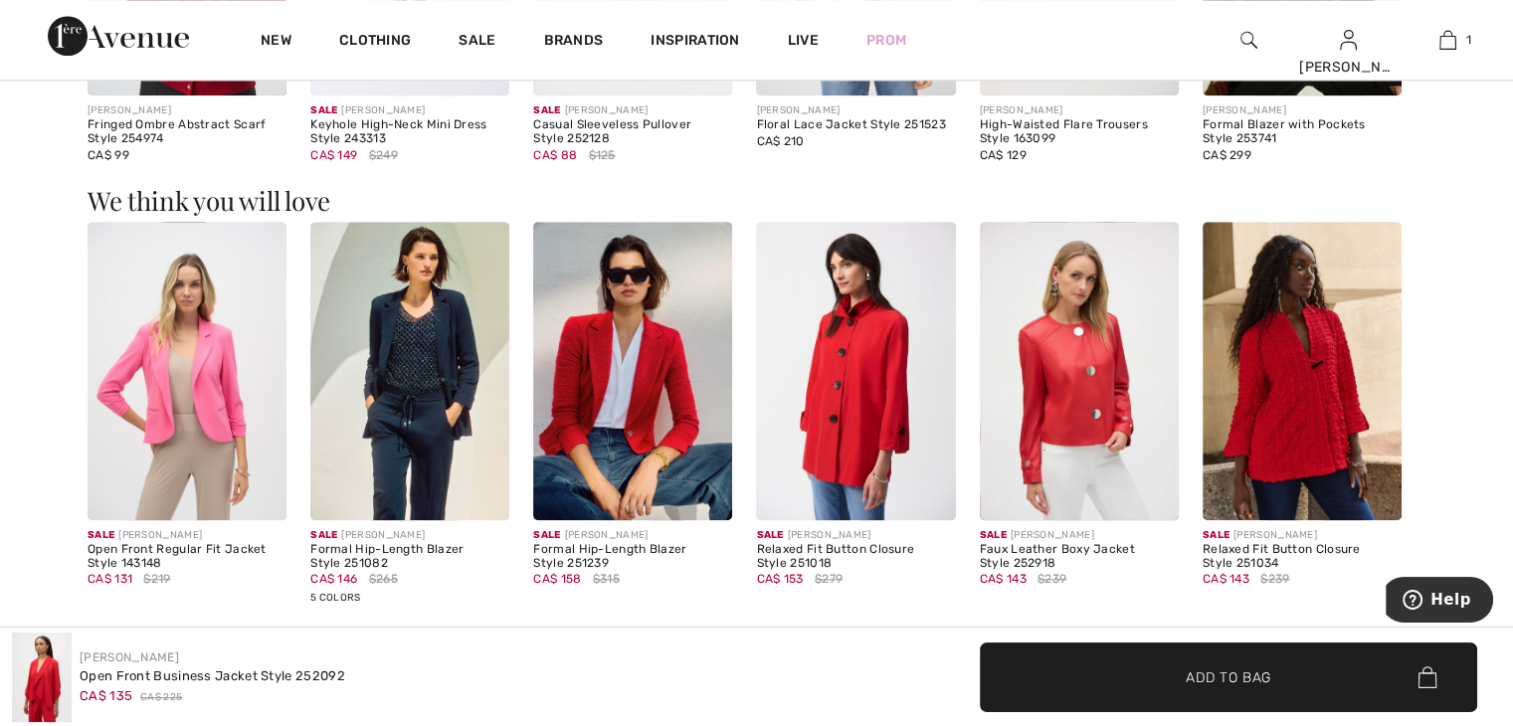
click at [1294, 430] on img at bounding box center [1302, 371] width 199 height 298
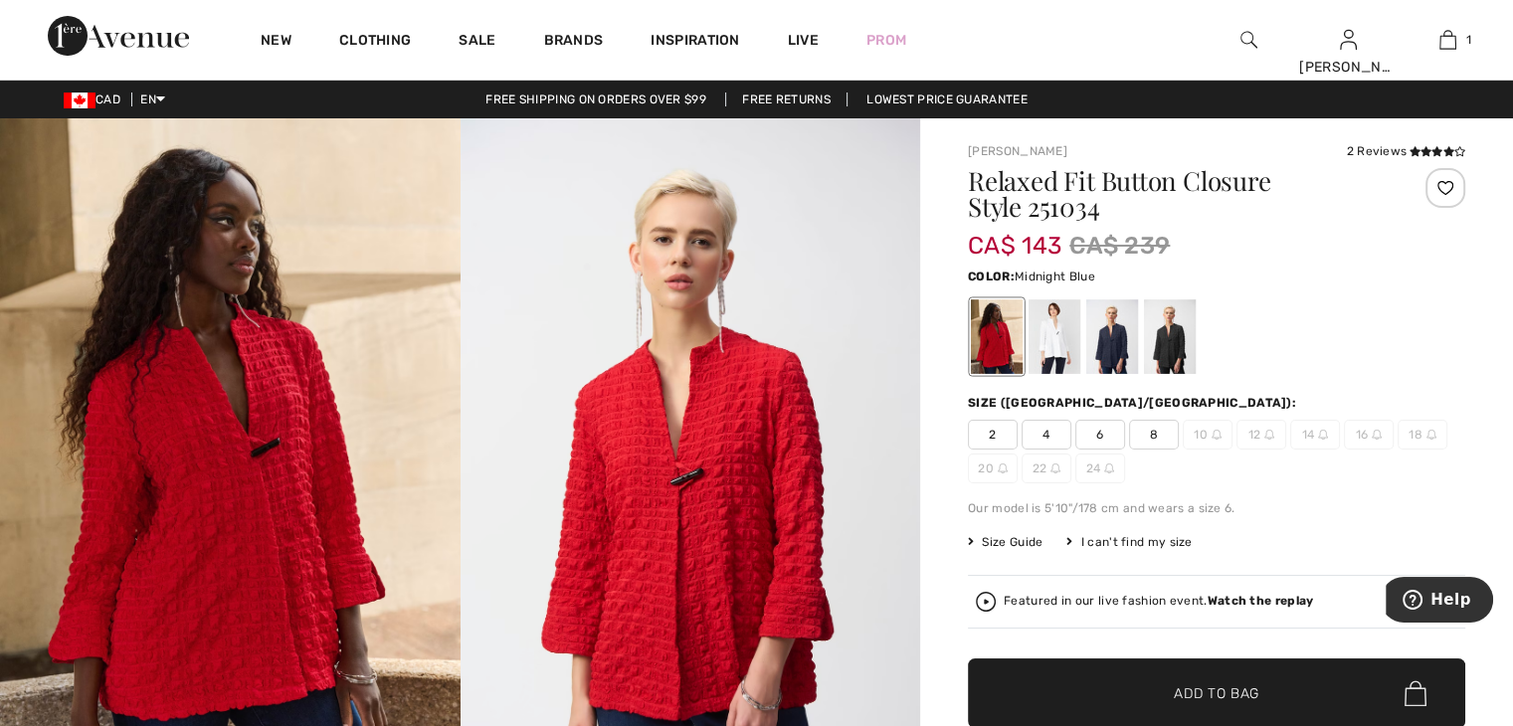
click at [1112, 340] on div at bounding box center [1112, 336] width 52 height 75
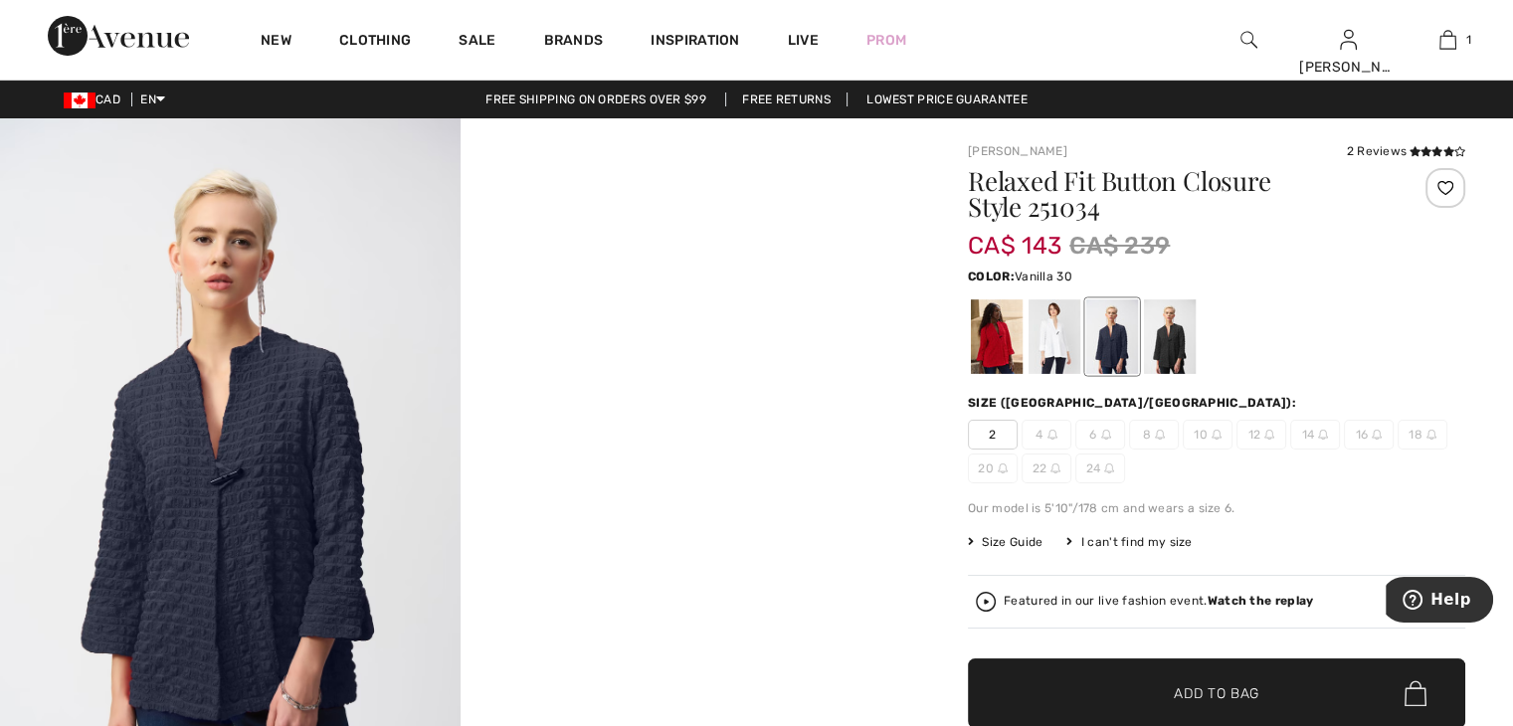
click at [1055, 334] on div at bounding box center [1055, 336] width 52 height 75
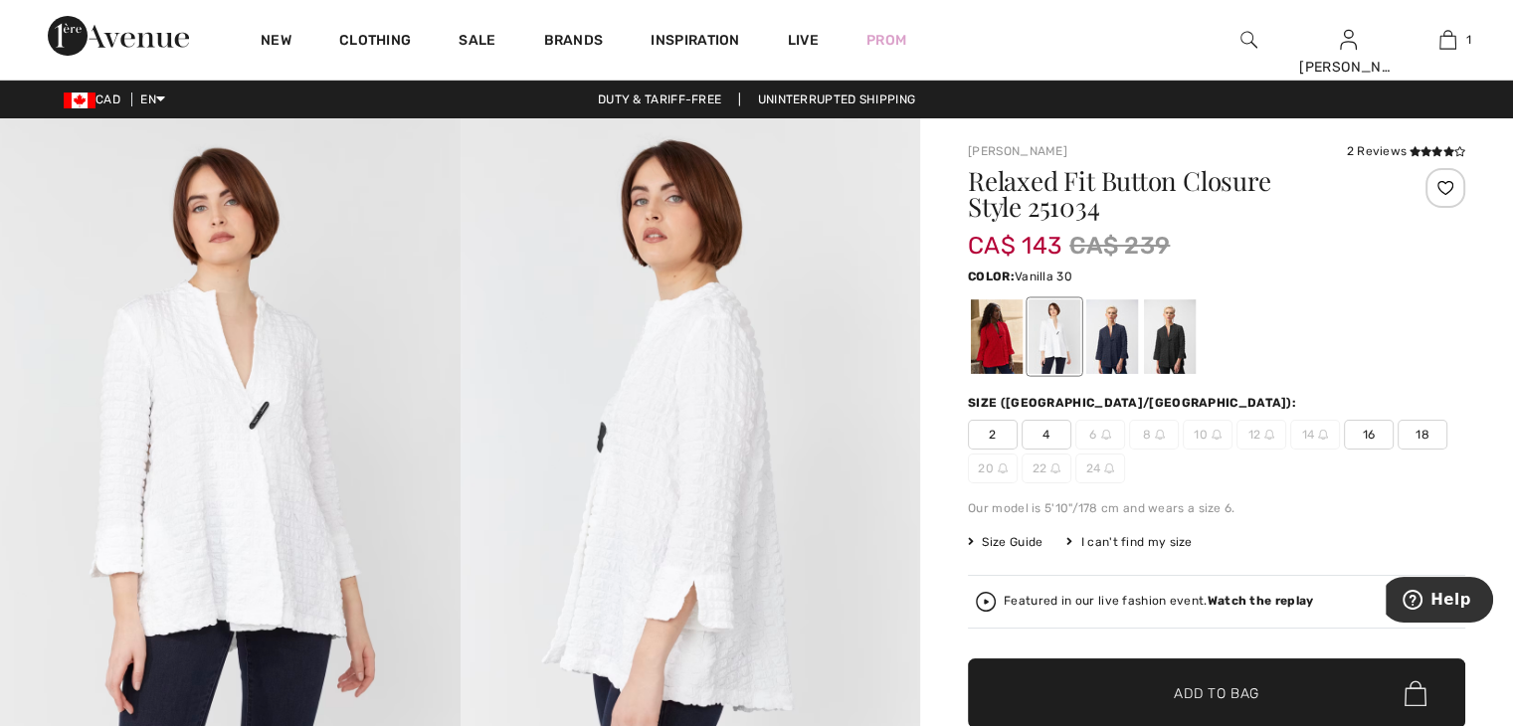
click at [1421, 435] on span "18" at bounding box center [1423, 435] width 50 height 30
click at [1242, 599] on strong "Watch the replay" at bounding box center [1261, 601] width 106 height 14
